Goal: Find contact information: Find contact information

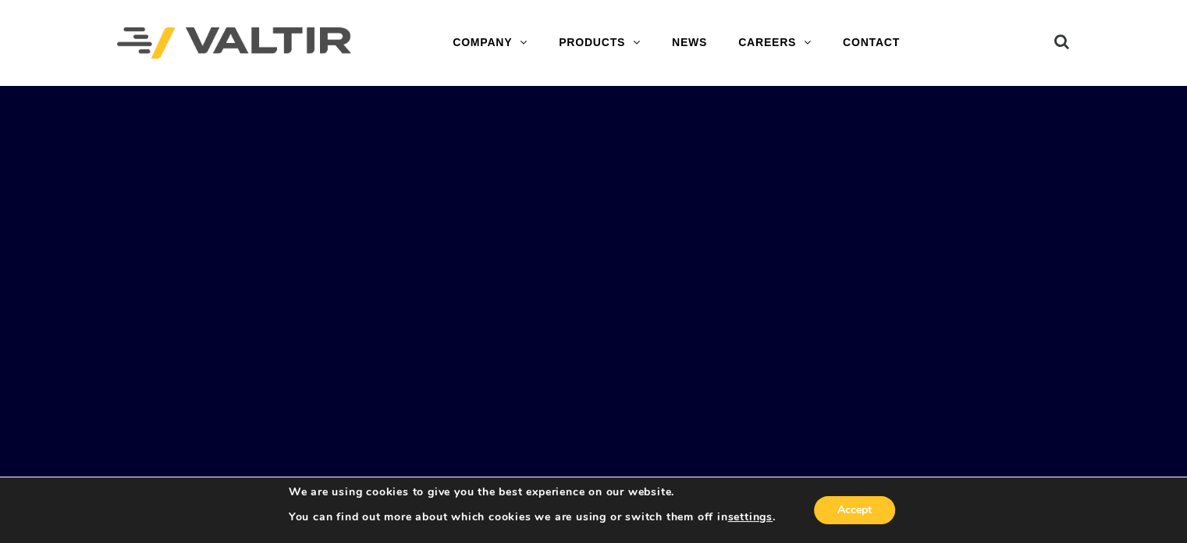
click at [876, 38] on link "CONTACT" at bounding box center [872, 42] width 88 height 31
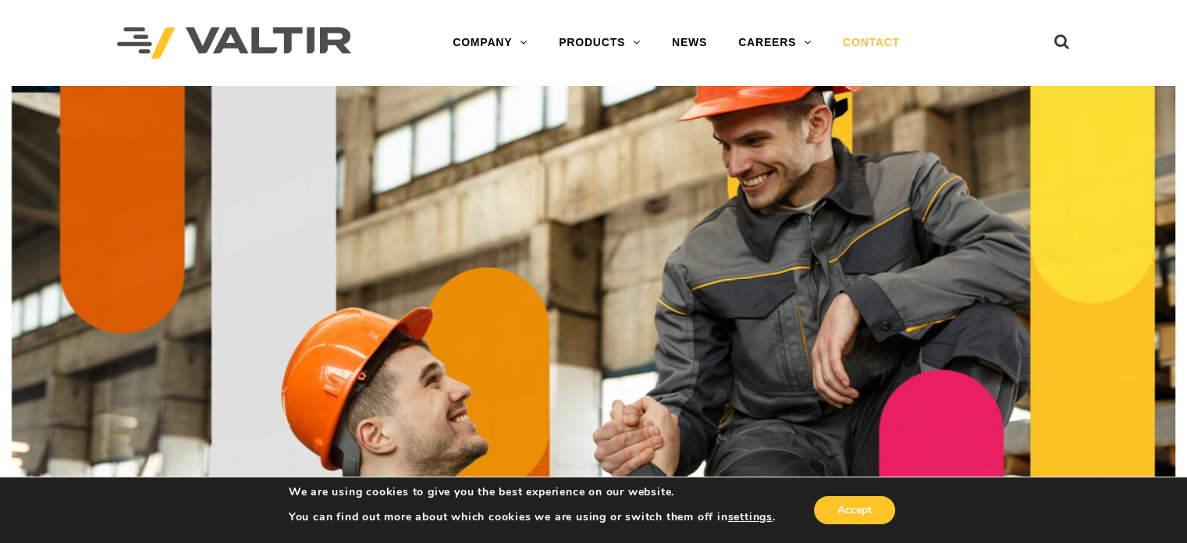
click at [874, 40] on link "CONTACT" at bounding box center [872, 42] width 88 height 31
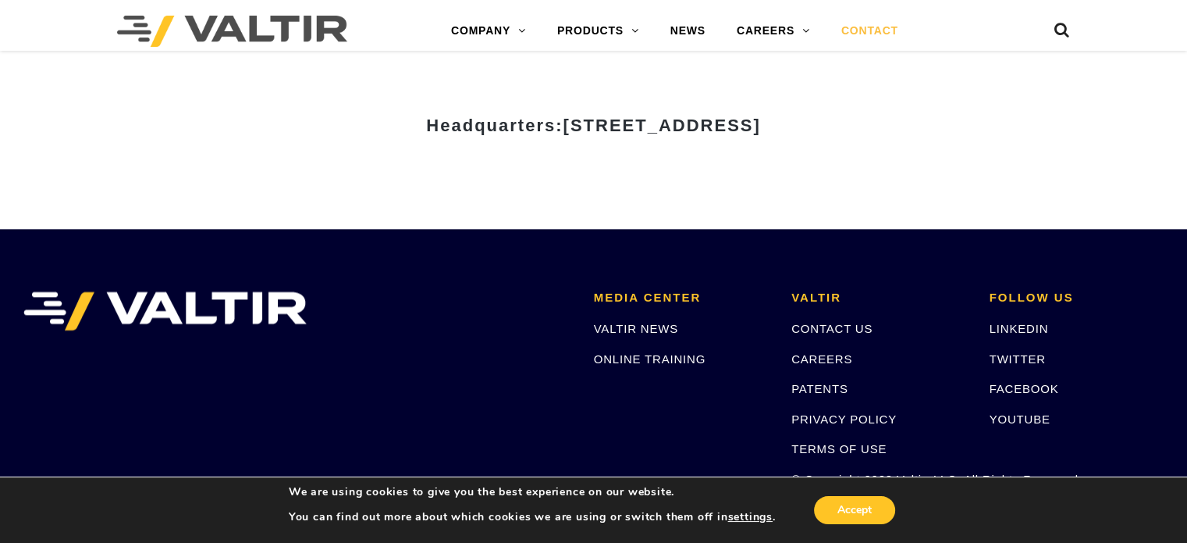
scroll to position [2071, 0]
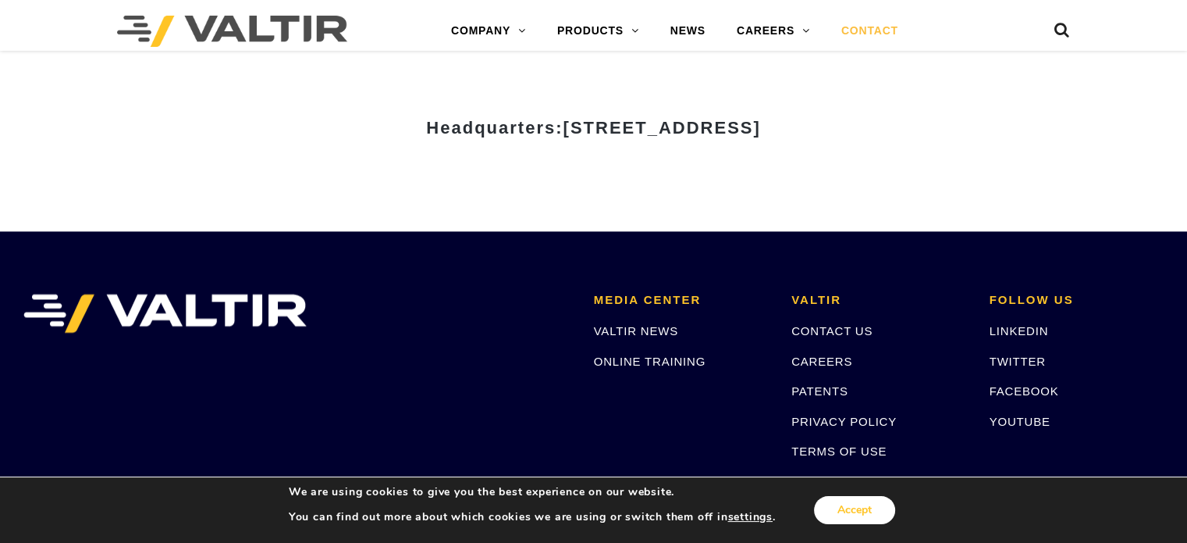
click at [862, 500] on button "Accept" at bounding box center [854, 510] width 81 height 28
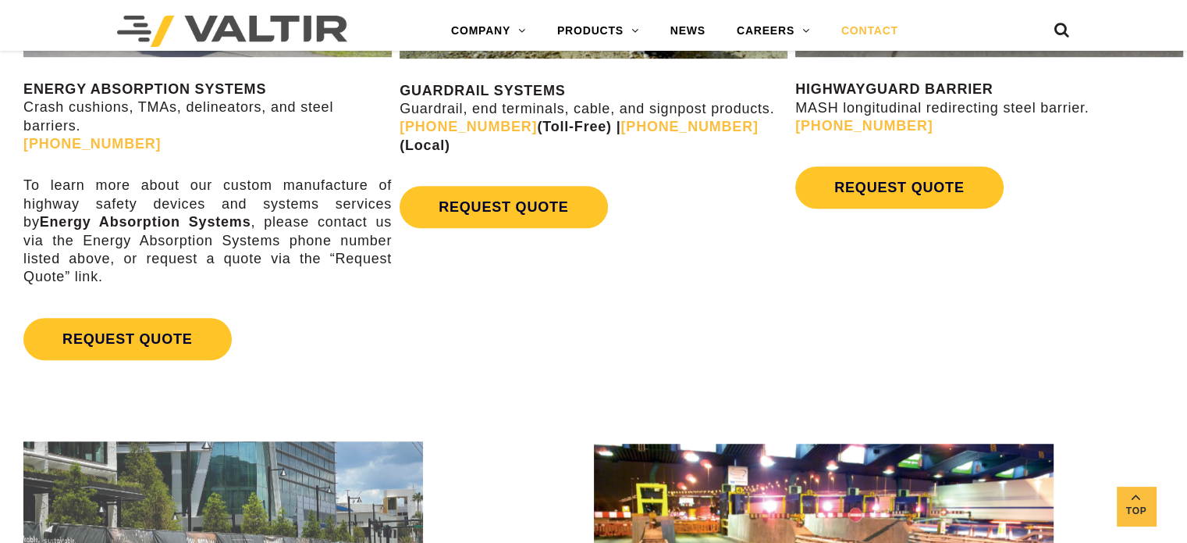
scroll to position [978, 0]
